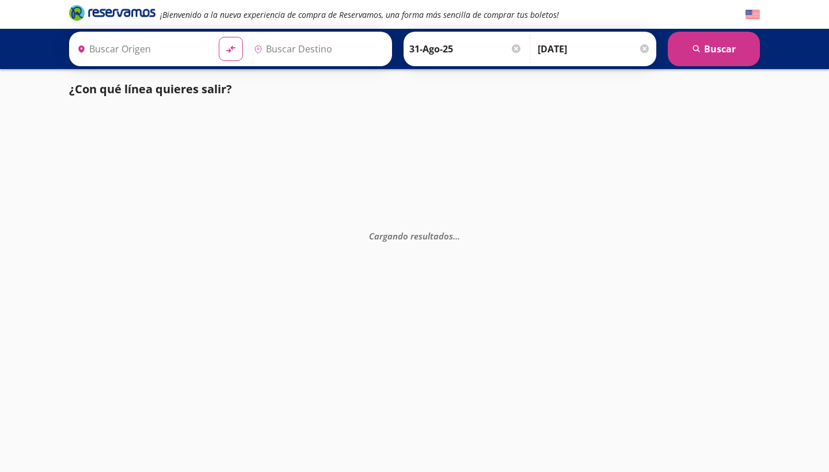
type input "[GEOGRAPHIC_DATA], [GEOGRAPHIC_DATA]"
type input "Acapulco, [GEOGRAPHIC_DATA]"
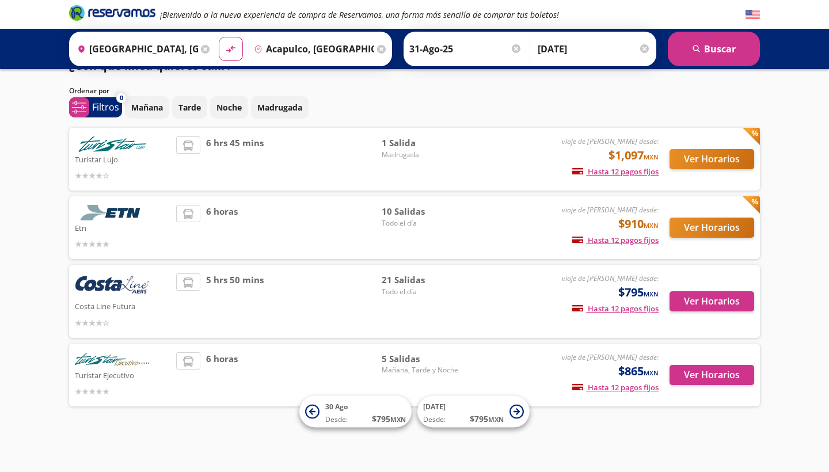
scroll to position [23, 0]
click at [693, 224] on button "Ver Horarios" at bounding box center [711, 228] width 85 height 20
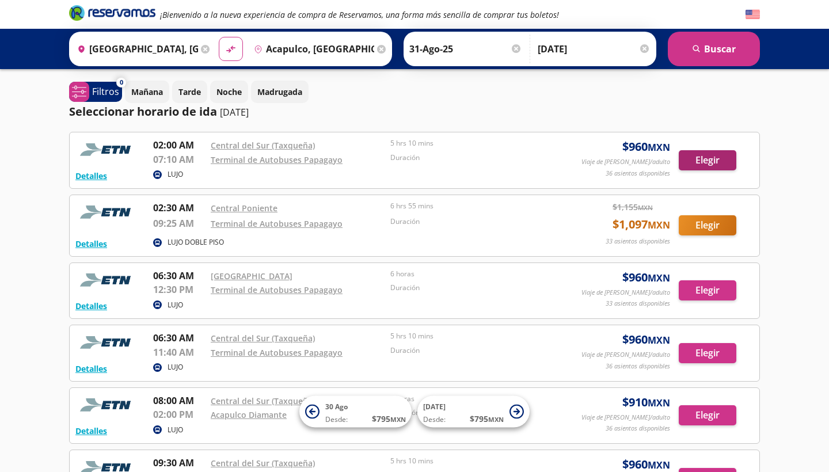
click at [693, 162] on button "Elegir" at bounding box center [707, 160] width 58 height 20
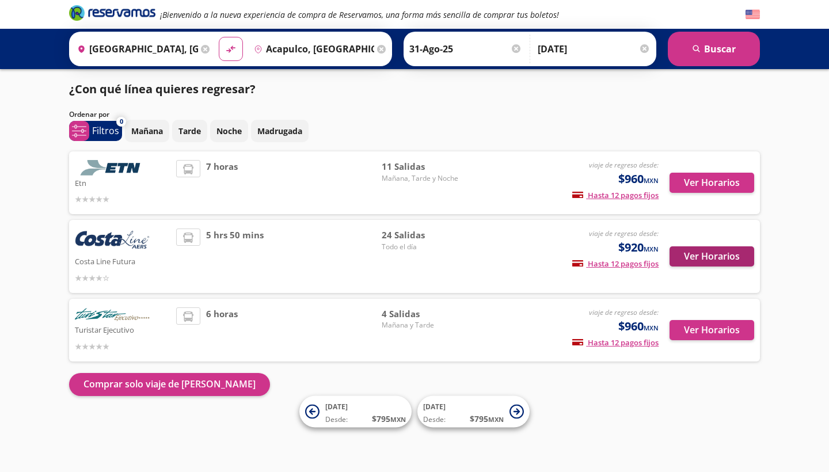
click at [697, 260] on button "Ver Horarios" at bounding box center [711, 256] width 85 height 20
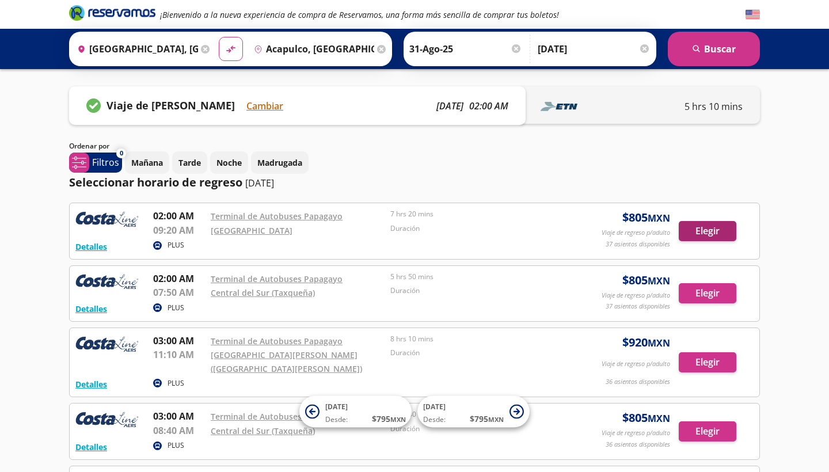
click at [702, 230] on button "Elegir" at bounding box center [707, 231] width 58 height 20
